Goal: Task Accomplishment & Management: Complete application form

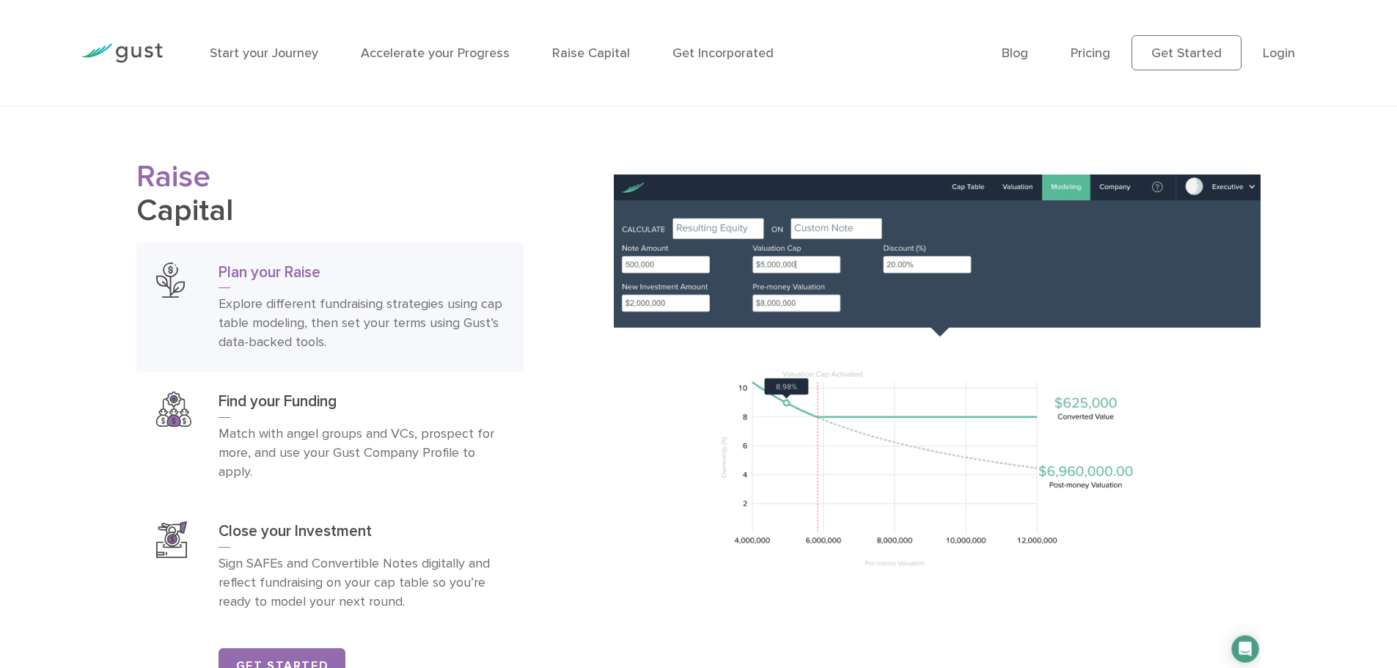
scroll to position [2347, 0]
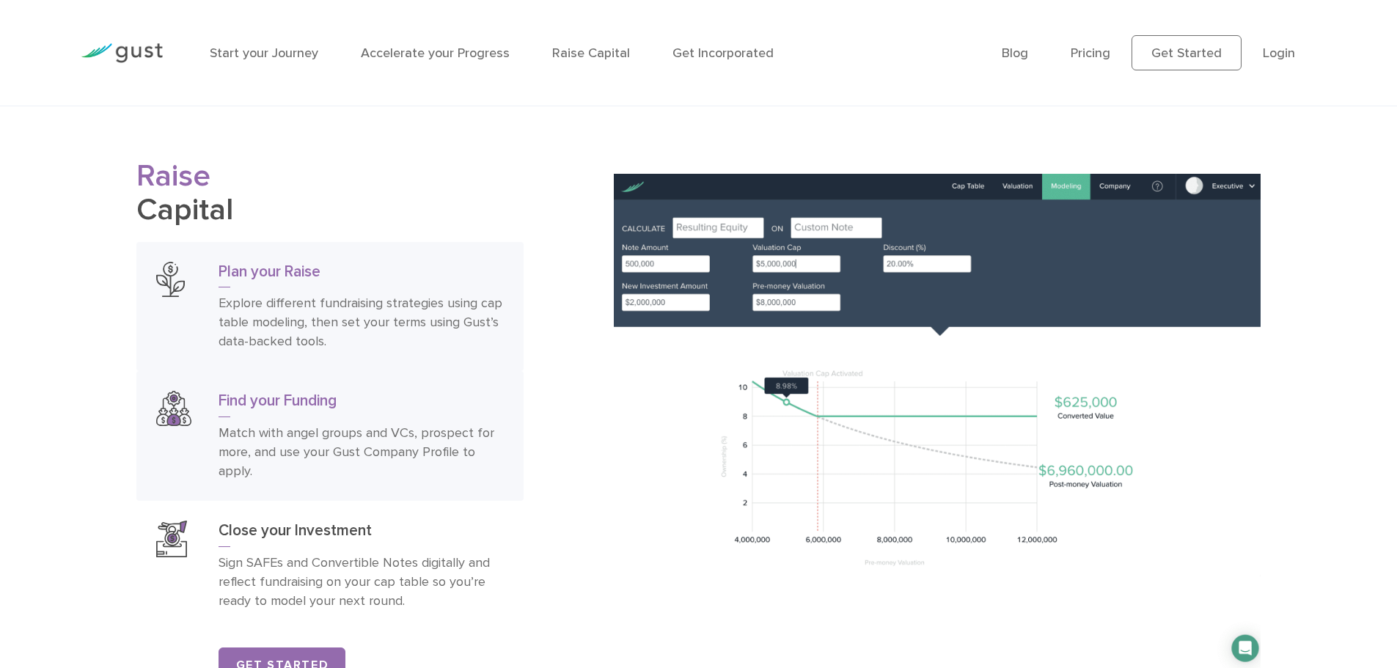
click at [446, 444] on p "Match with angel groups and VCs, prospect for more, and use your Gust Company P…" at bounding box center [361, 452] width 285 height 57
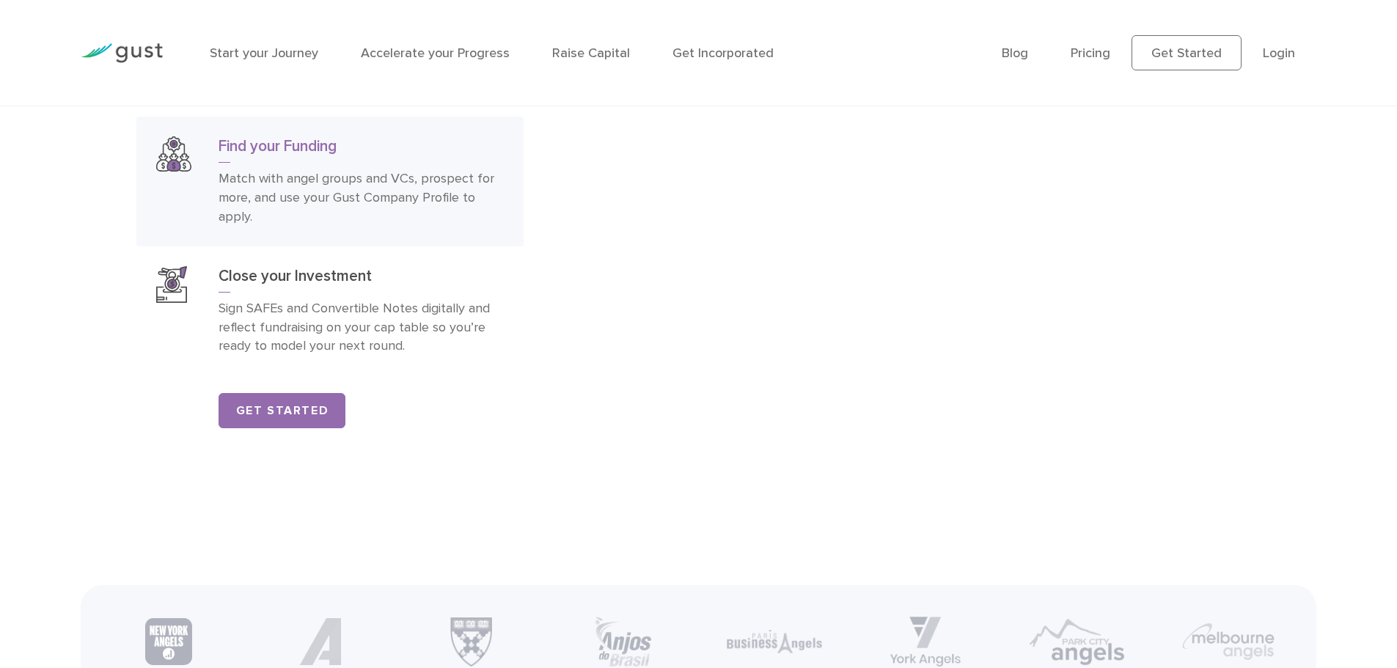
scroll to position [2432, 0]
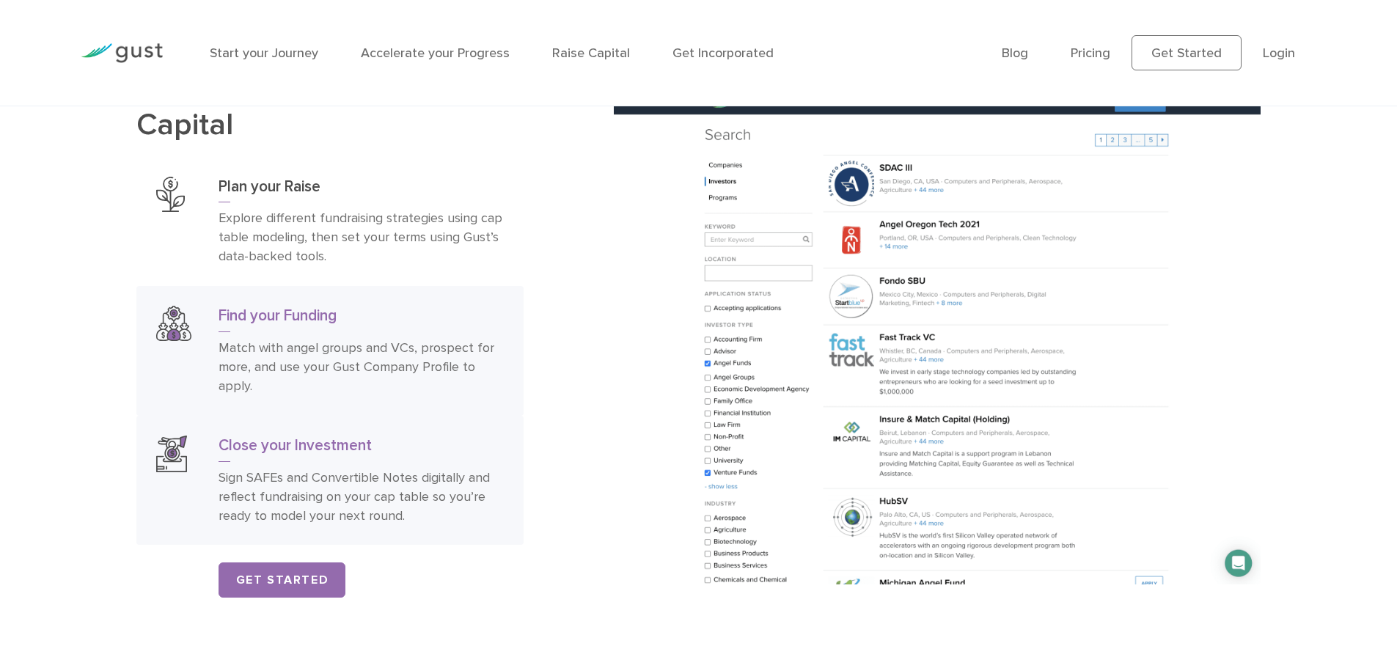
click at [309, 461] on h3 "Close your Investment" at bounding box center [361, 449] width 285 height 26
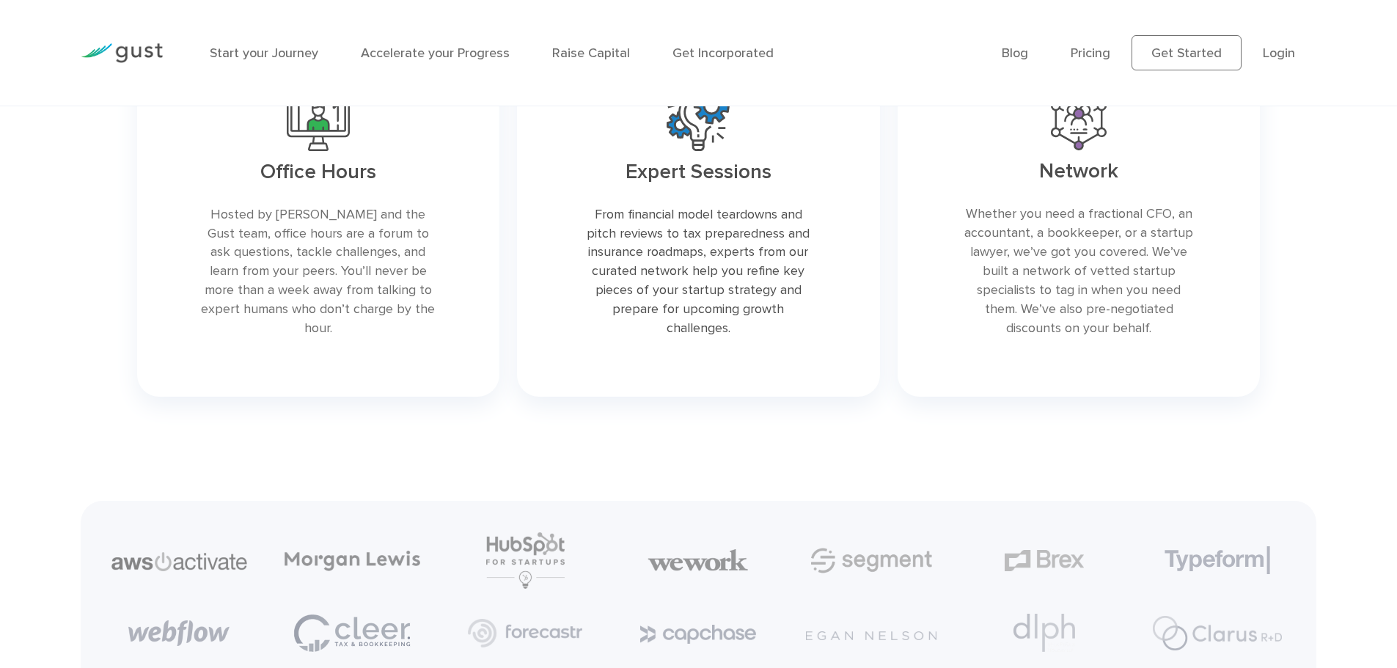
scroll to position [3165, 0]
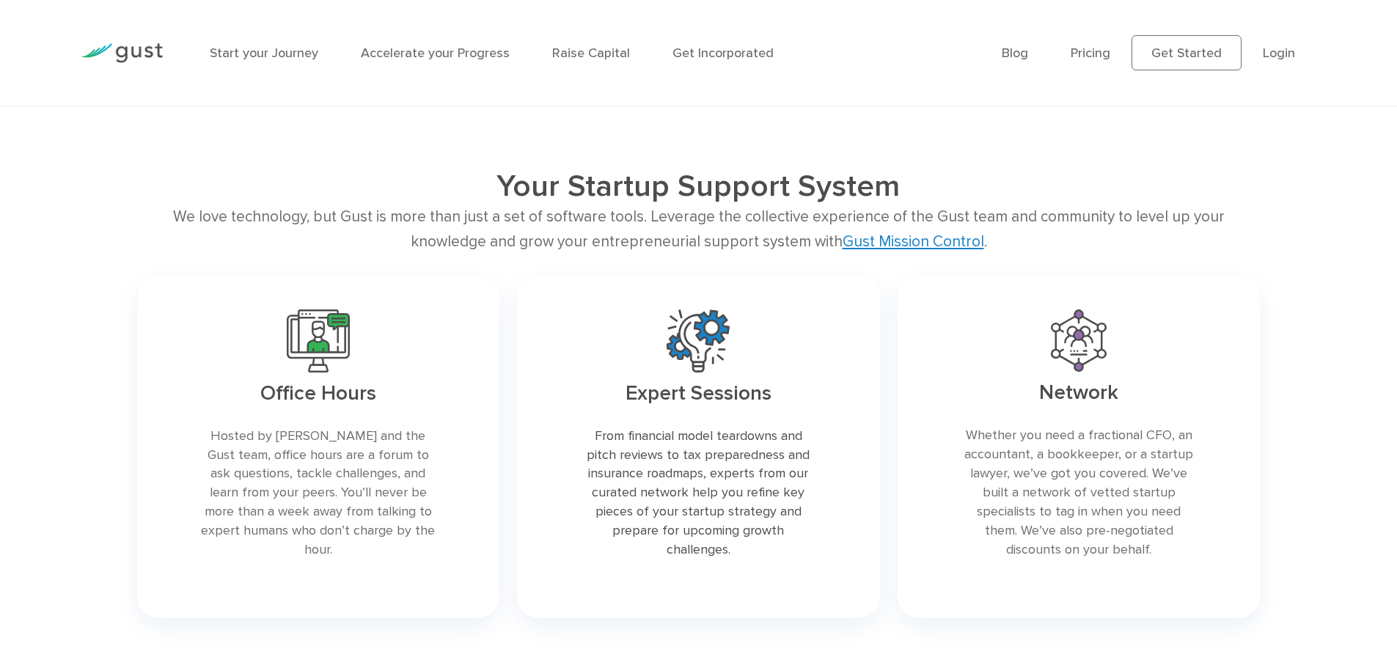
click at [235, 41] on div "Start your Journey Accelerate your Progress Raise Capital Get Incorporated" at bounding box center [595, 53] width 792 height 64
click at [243, 48] on link "Start your Journey" at bounding box center [264, 52] width 109 height 15
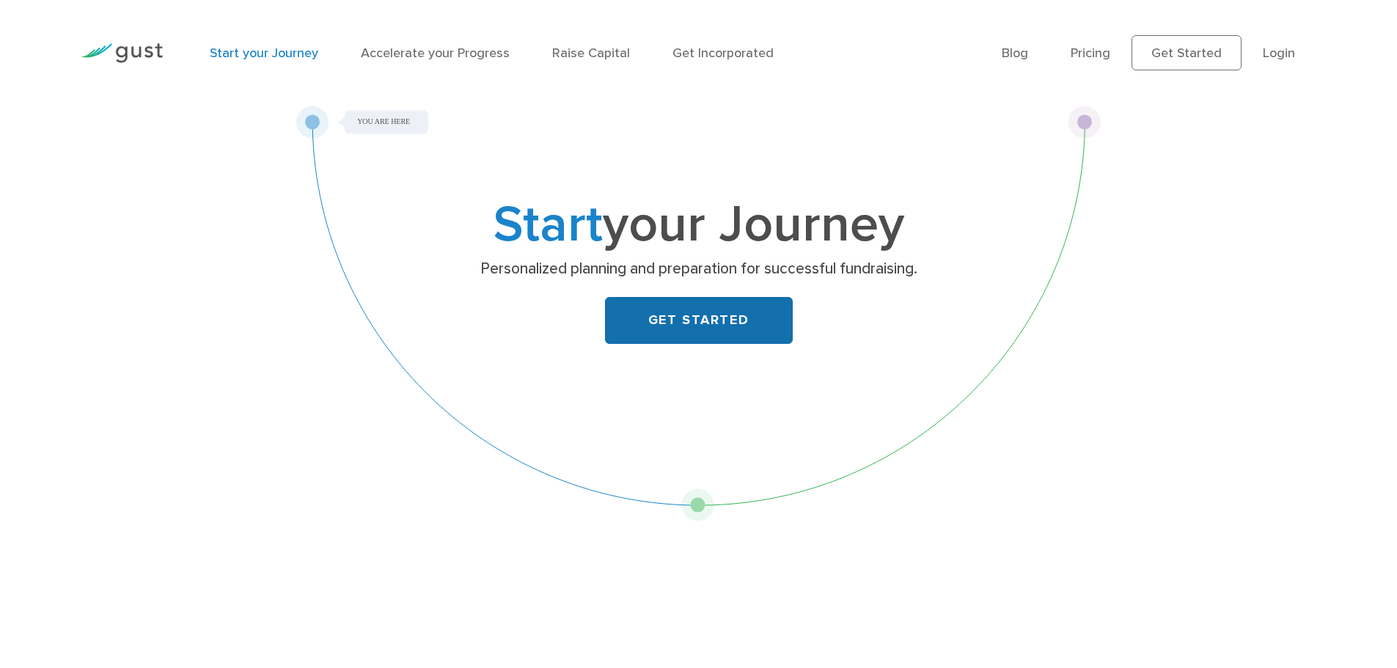
click at [684, 318] on link "GET STARTED" at bounding box center [699, 320] width 188 height 47
